Goal: Find specific page/section: Find specific page/section

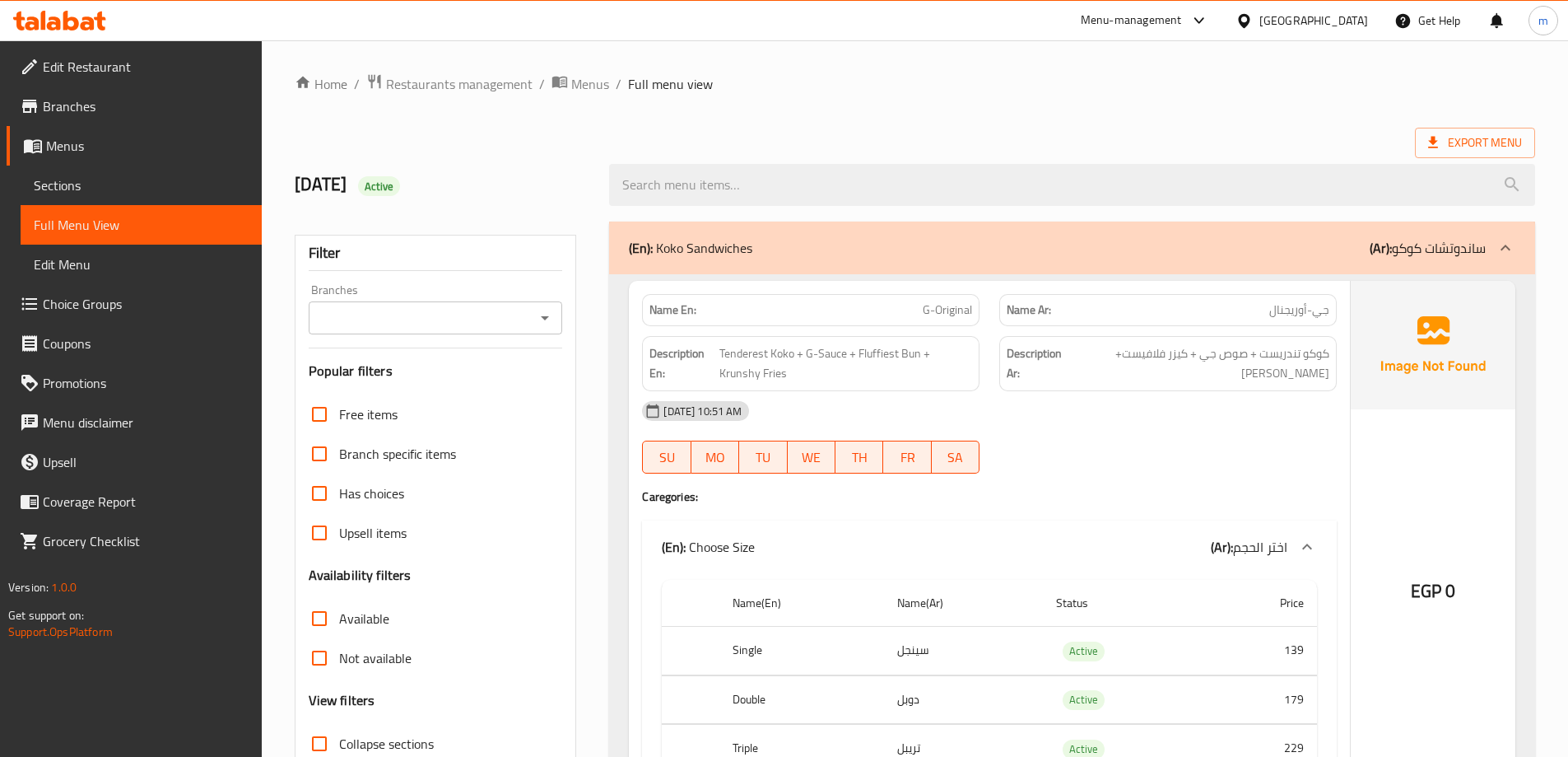
click at [1260, 22] on div at bounding box center [1247, 21] width 24 height 18
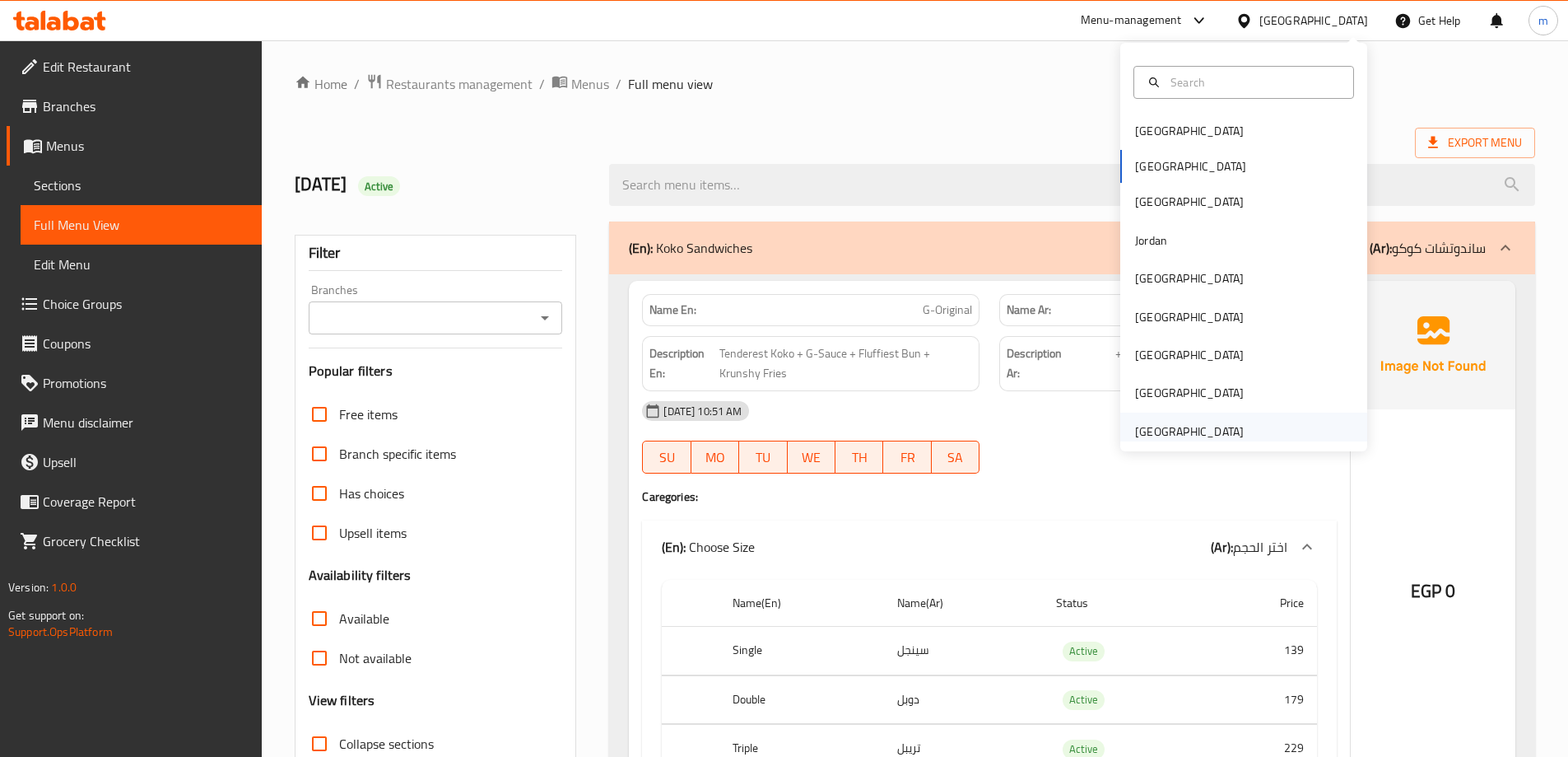
click at [1205, 436] on div "[GEOGRAPHIC_DATA]" at bounding box center [1190, 432] width 108 height 18
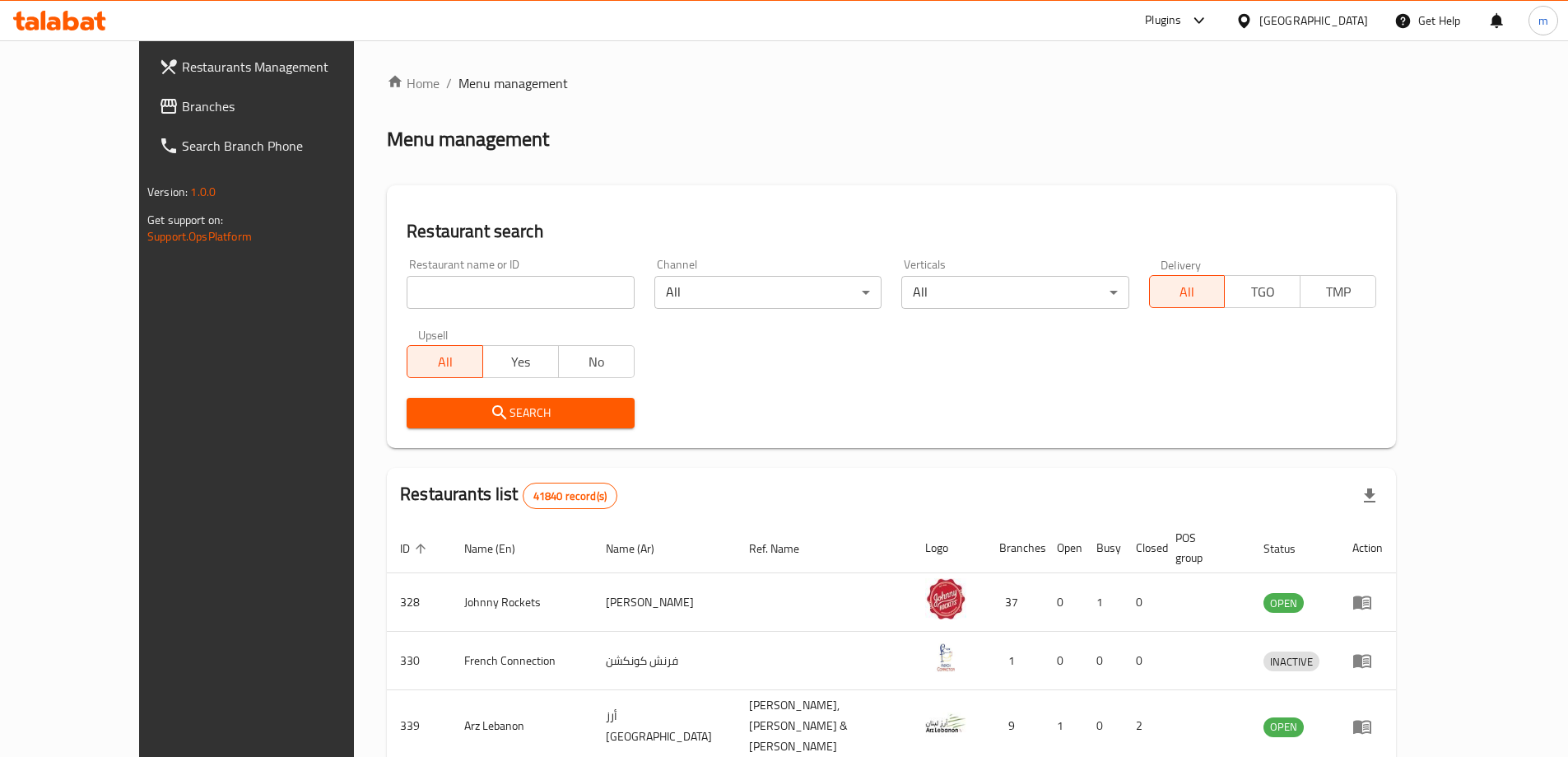
click at [182, 108] on span "Branches" at bounding box center [284, 107] width 206 height 20
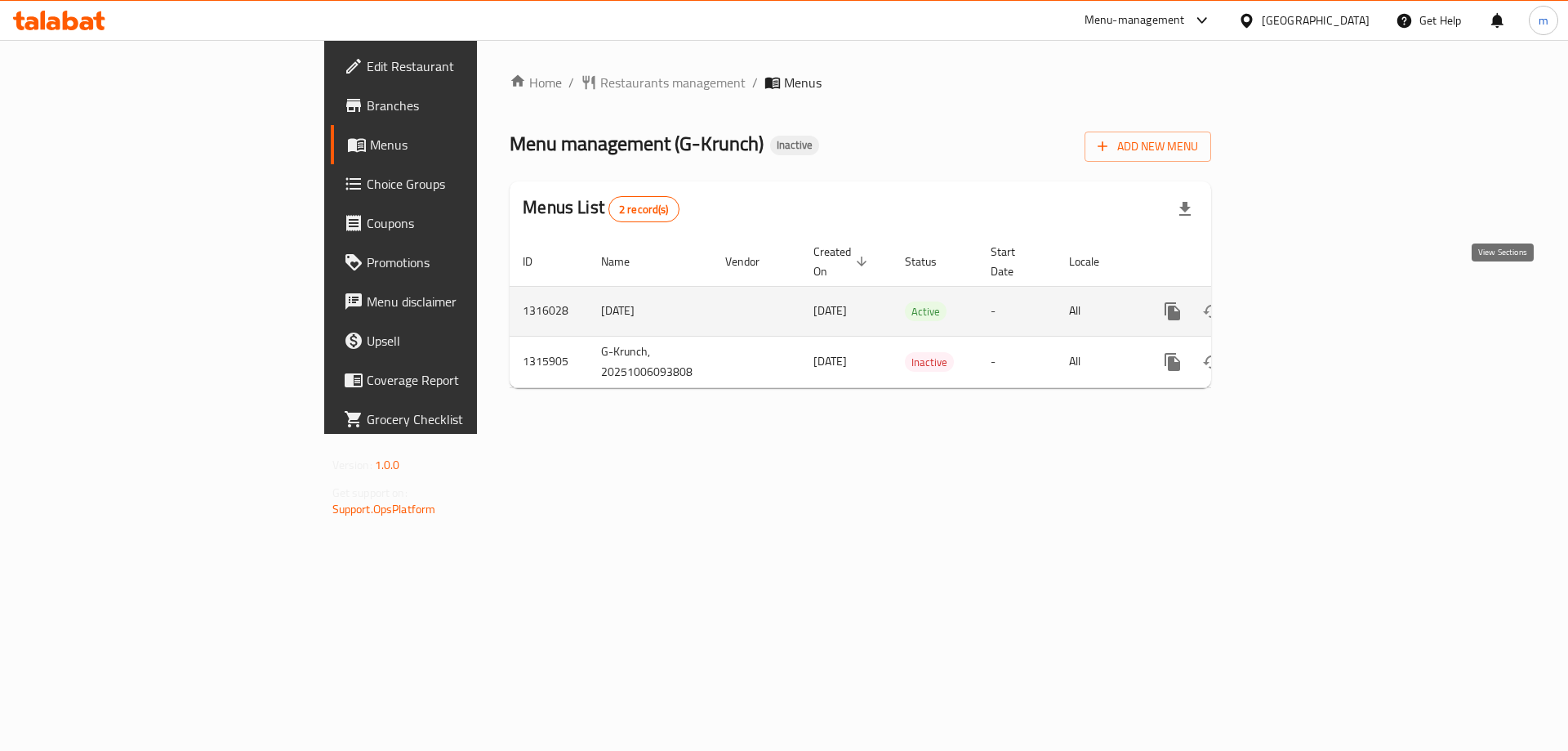
click at [1298, 304] on icon "enhanced table" at bounding box center [1290, 311] width 15 height 15
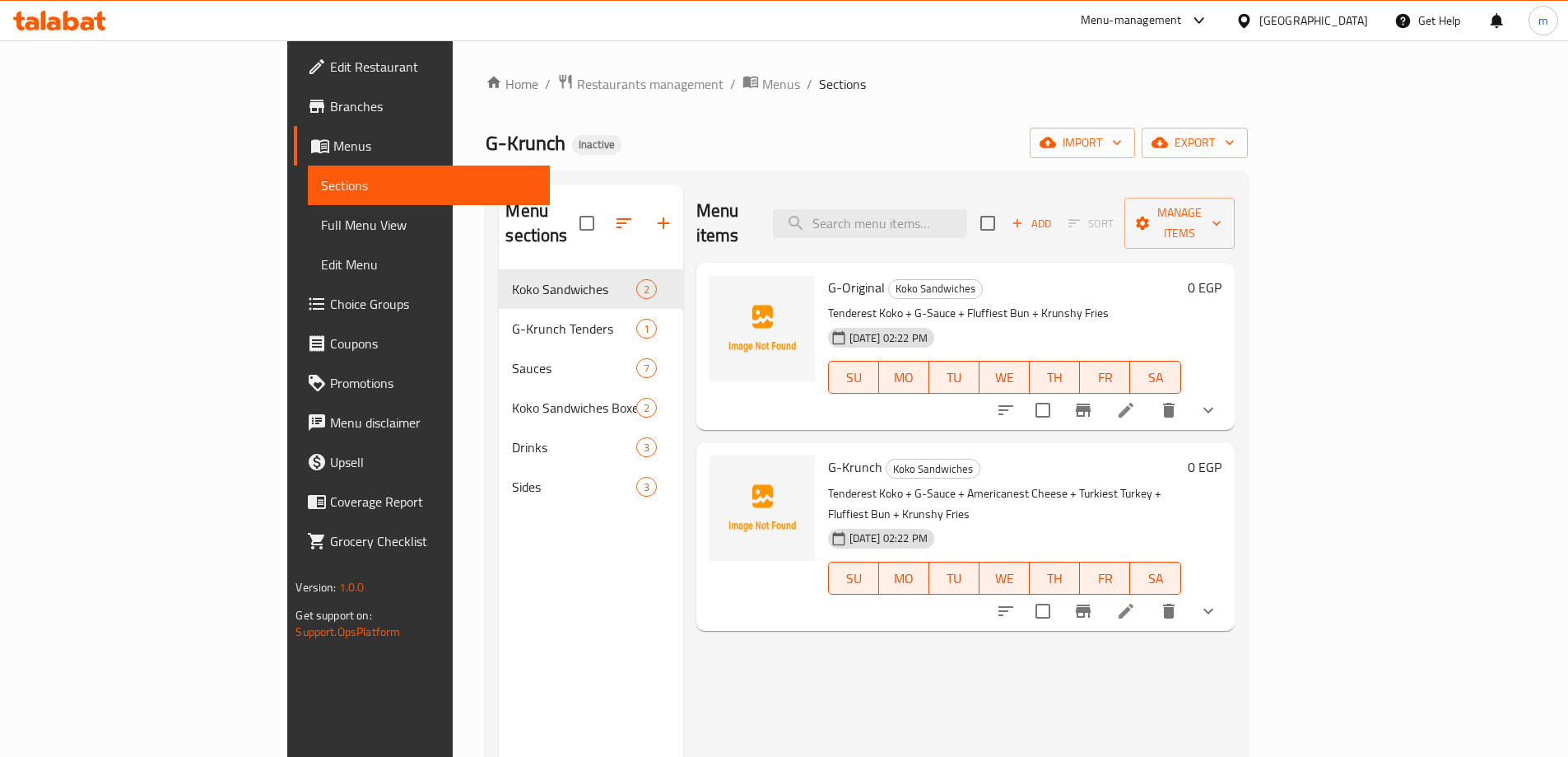
click at [321, 222] on span "Full Menu View" at bounding box center [428, 225] width 215 height 20
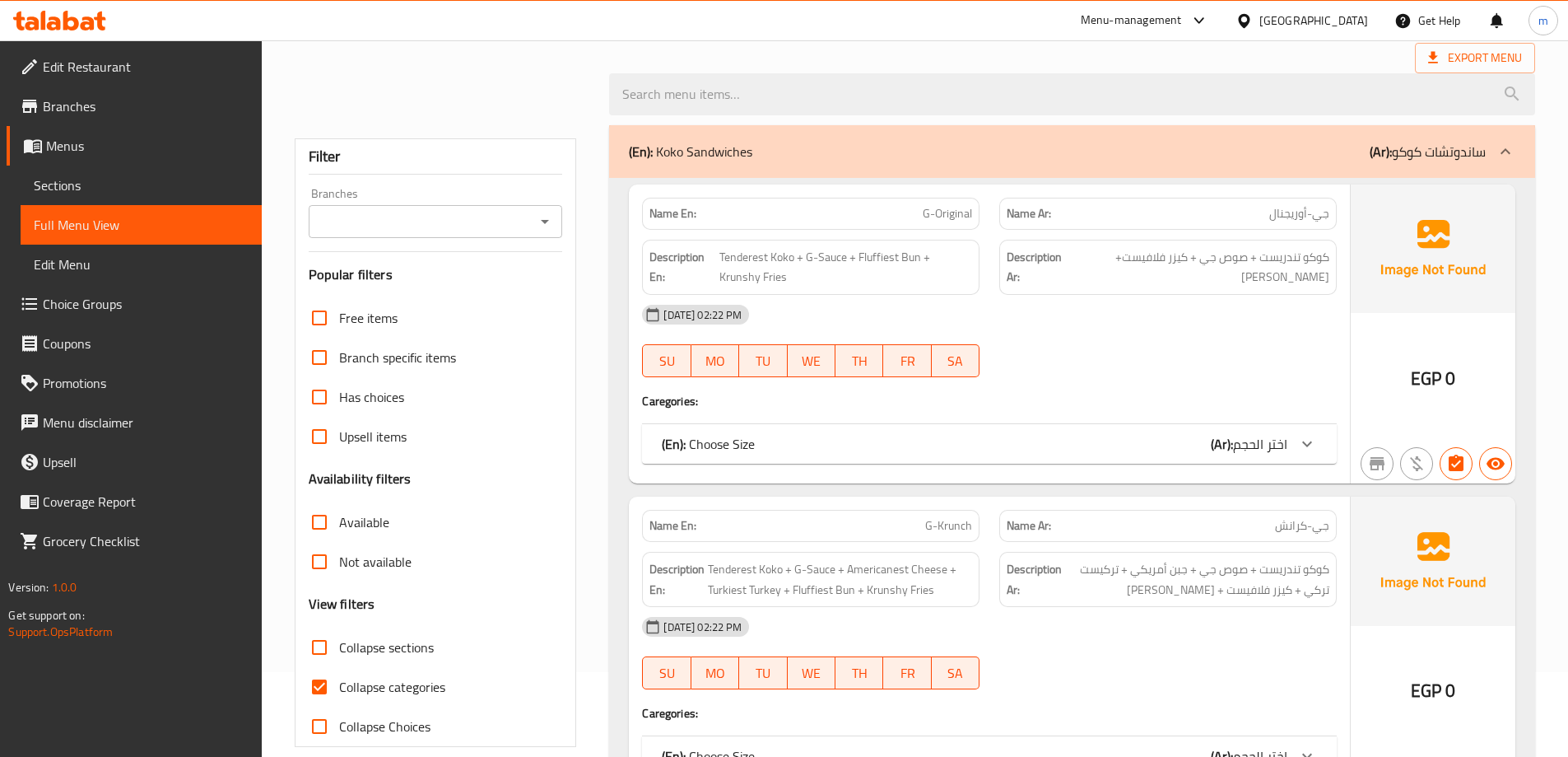
scroll to position [165, 0]
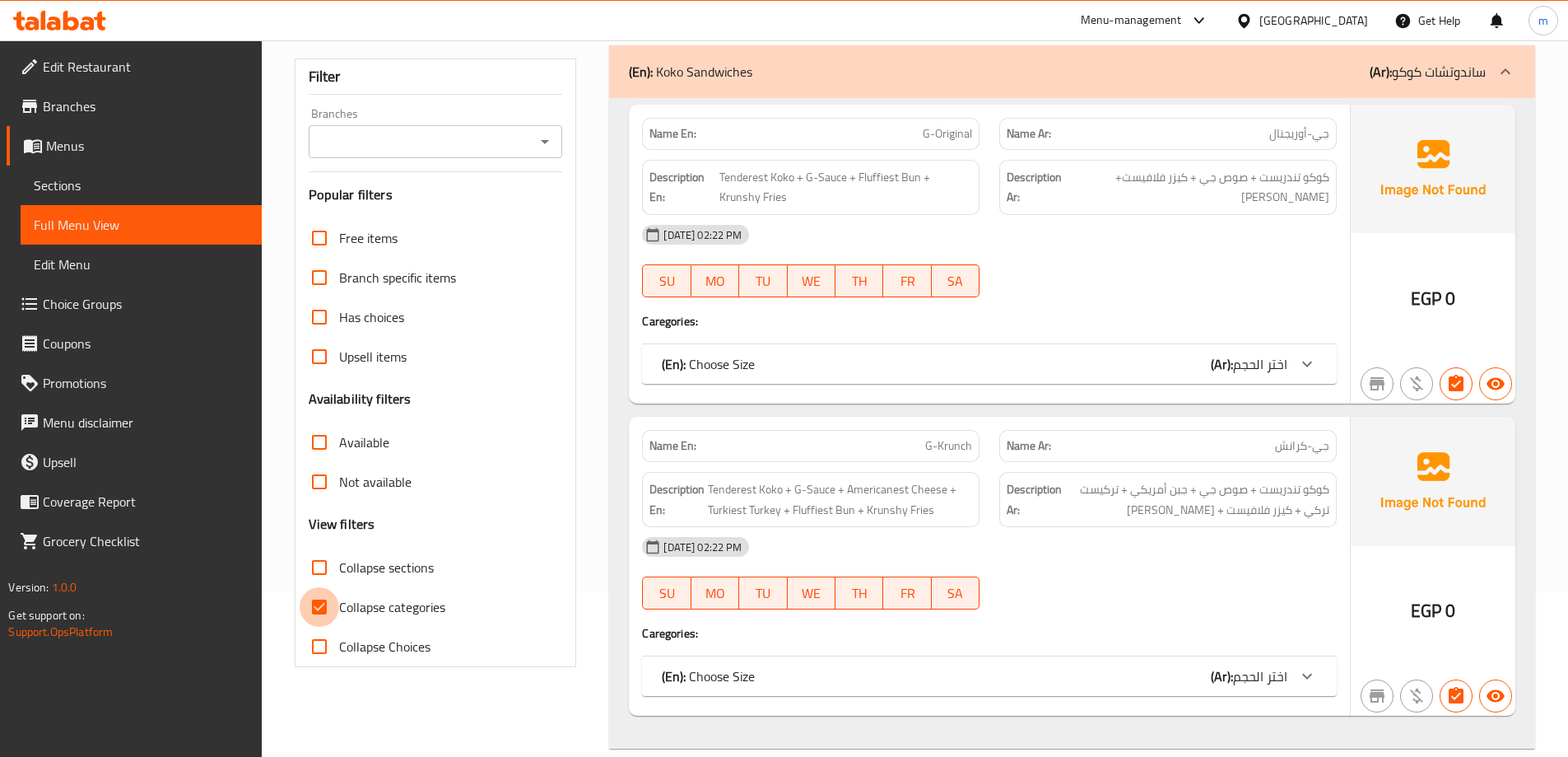
click at [323, 597] on input "Collapse categories" at bounding box center [318, 606] width 39 height 39
checkbox input "false"
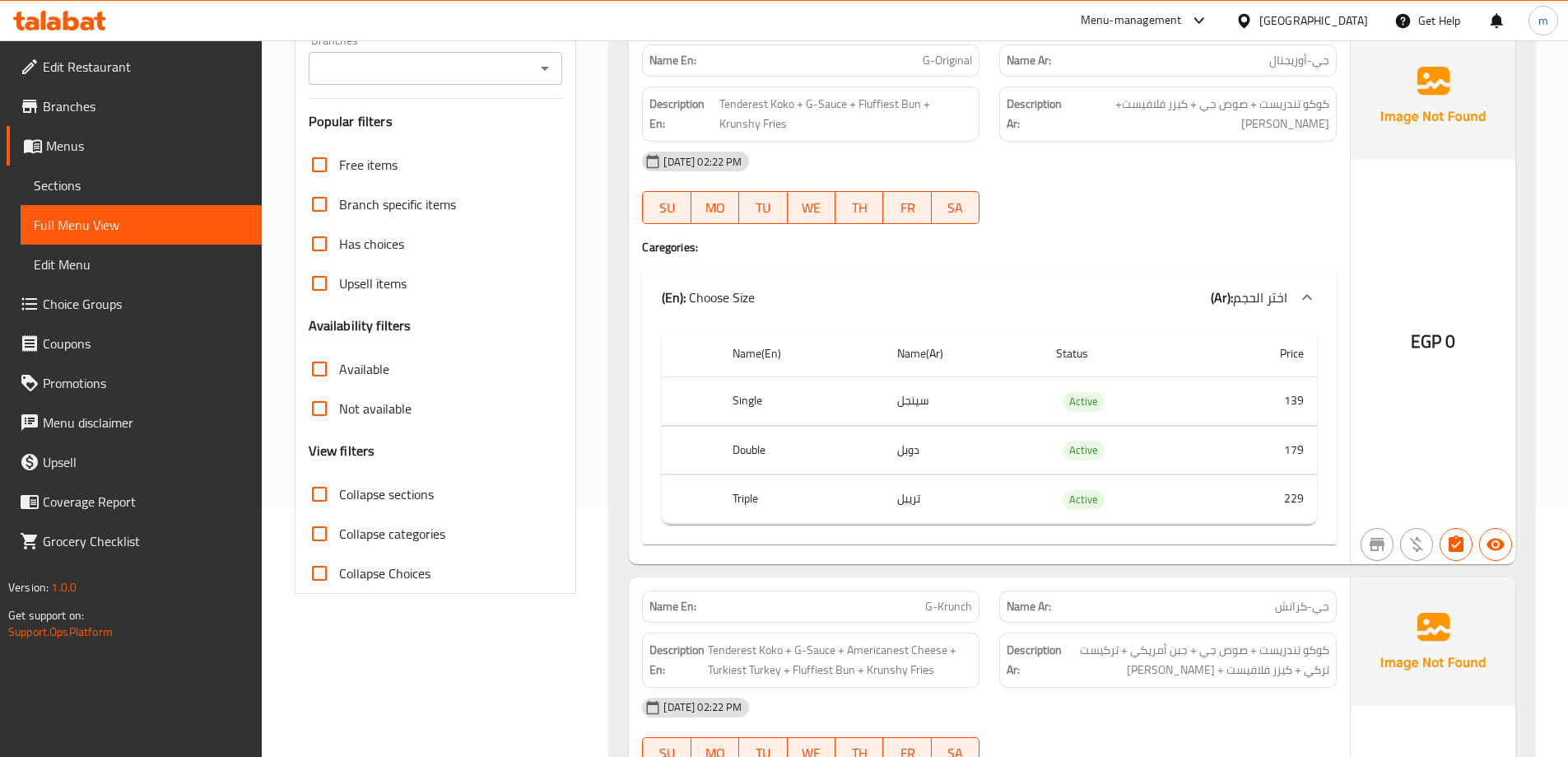
scroll to position [0, 0]
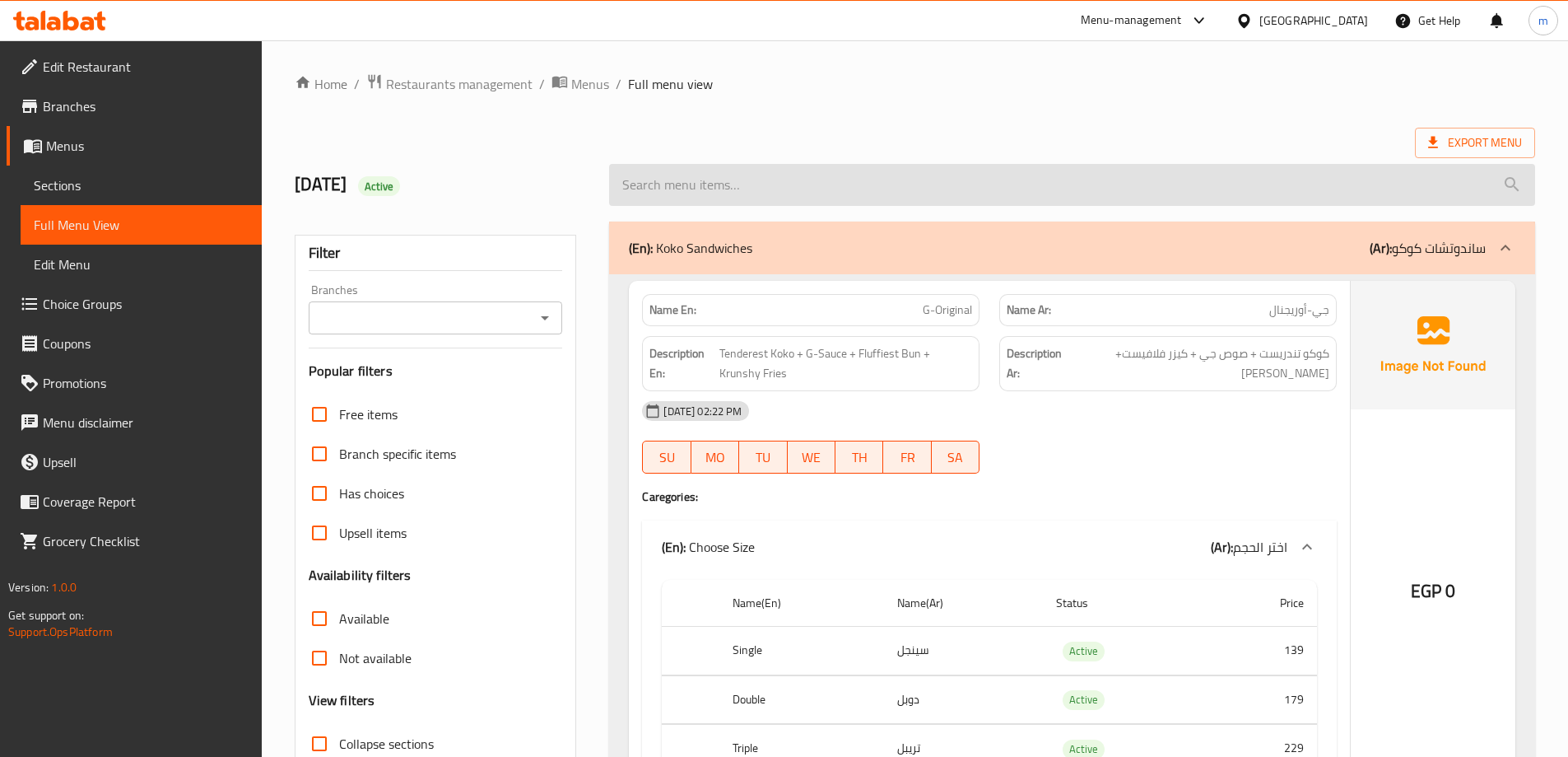
click at [944, 204] on input "search" at bounding box center [1072, 185] width 926 height 42
click at [829, 190] on input "search" at bounding box center [1072, 185] width 926 height 42
paste input "Smoked Mayo"
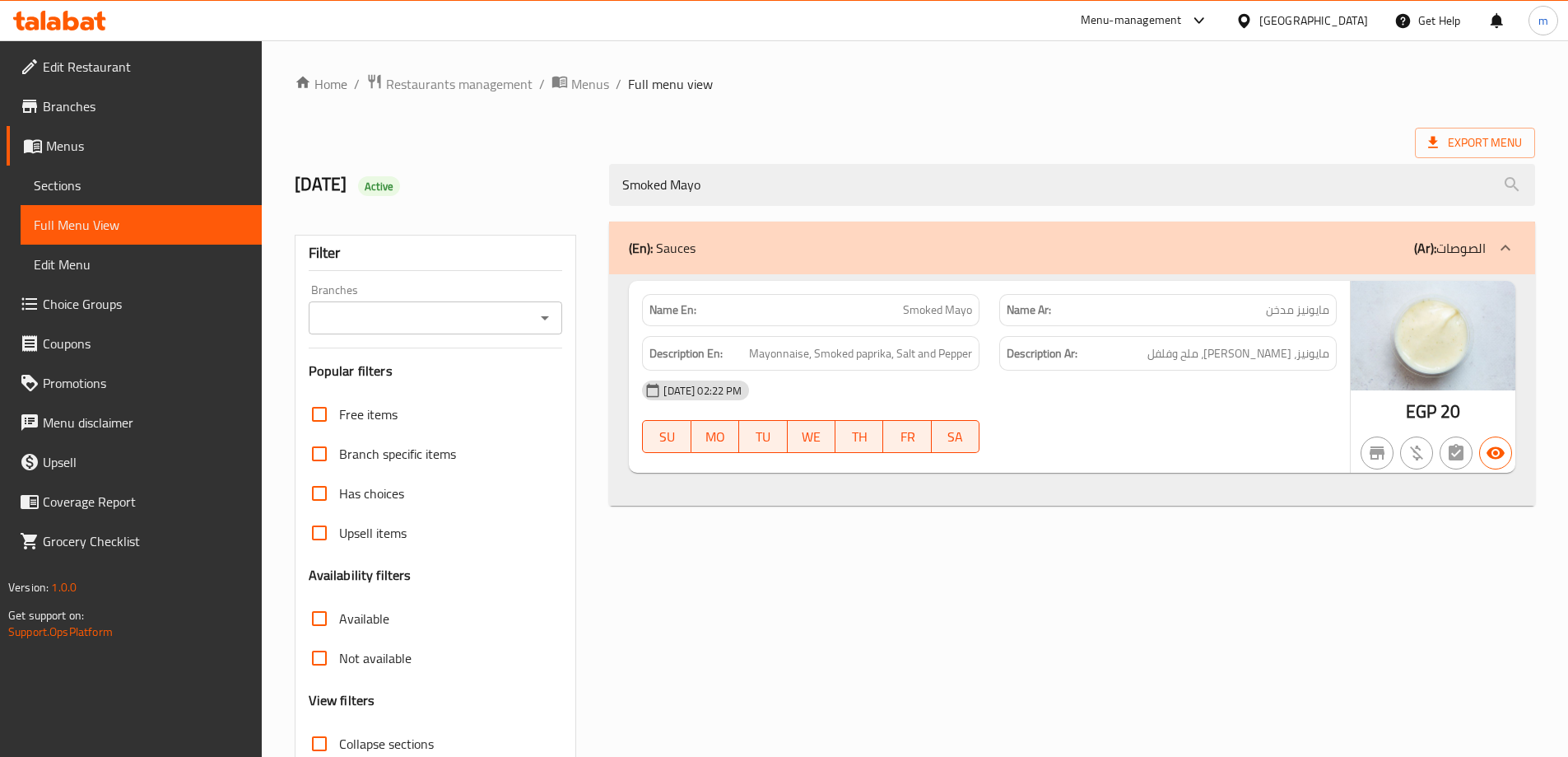
type input "Smoked Mayo"
drag, startPoint x: 718, startPoint y: 394, endPoint x: 788, endPoint y: 401, distance: 70.3
click at [747, 394] on span "06-10-2025 02:22 PM" at bounding box center [703, 390] width 92 height 16
click at [799, 402] on div "06-10-2025 02:22 PM" at bounding box center [989, 389] width 714 height 39
click at [801, 402] on div "06-10-2025 02:22 PM" at bounding box center [989, 389] width 714 height 39
